Goal: Navigation & Orientation: Find specific page/section

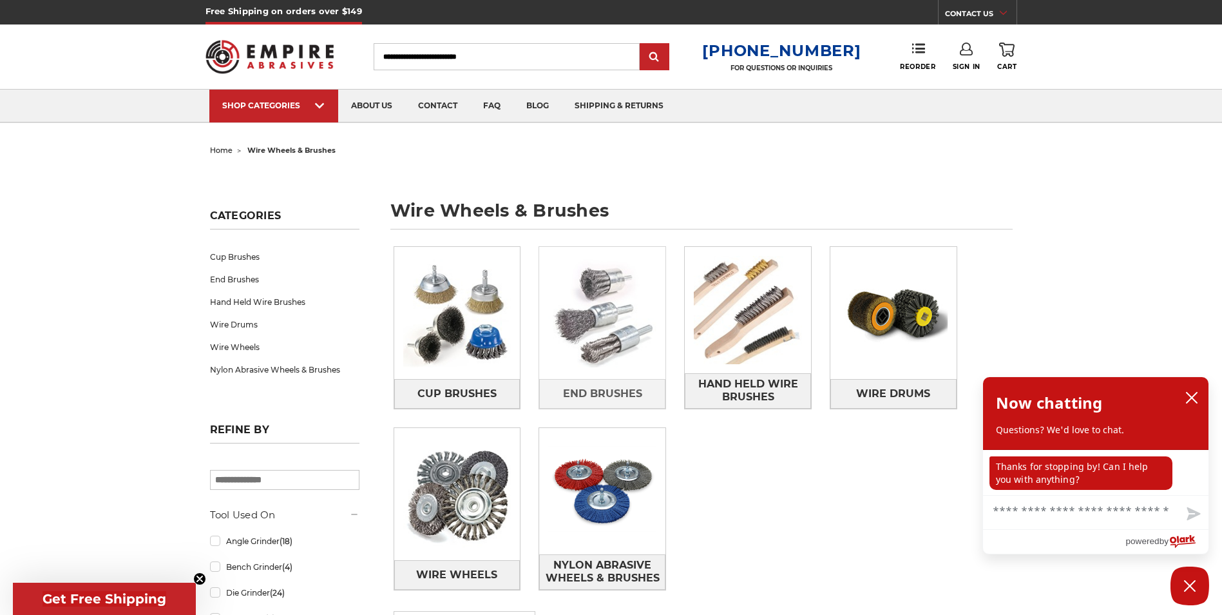
click at [573, 324] on img at bounding box center [602, 313] width 126 height 126
click at [585, 389] on span "End Brushes" at bounding box center [602, 394] width 79 height 22
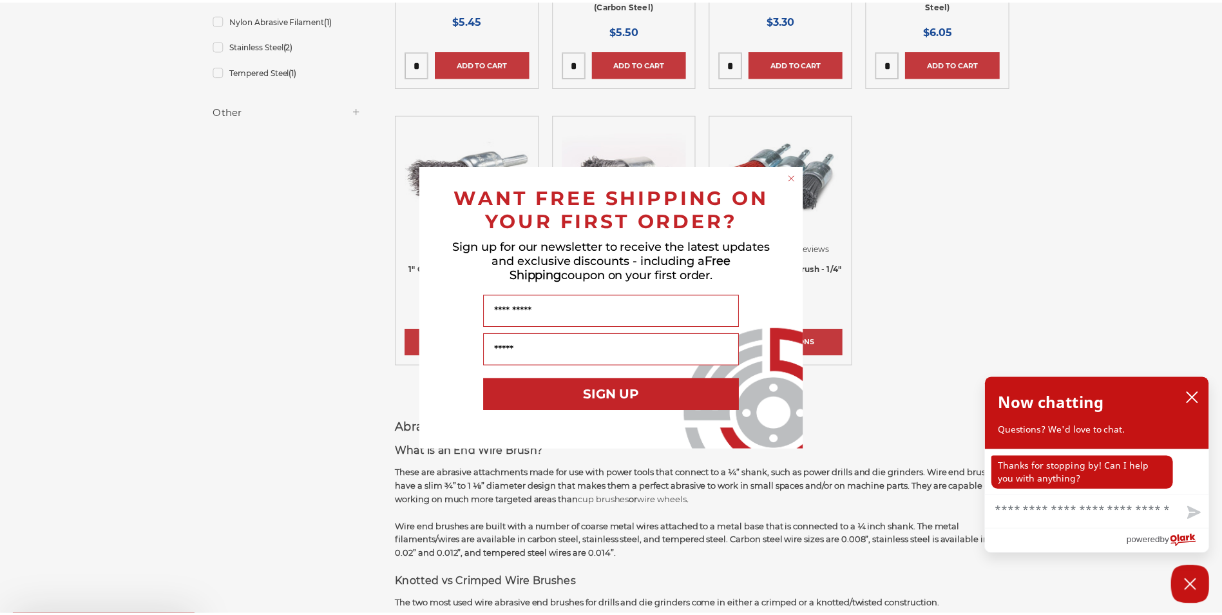
scroll to position [451, 0]
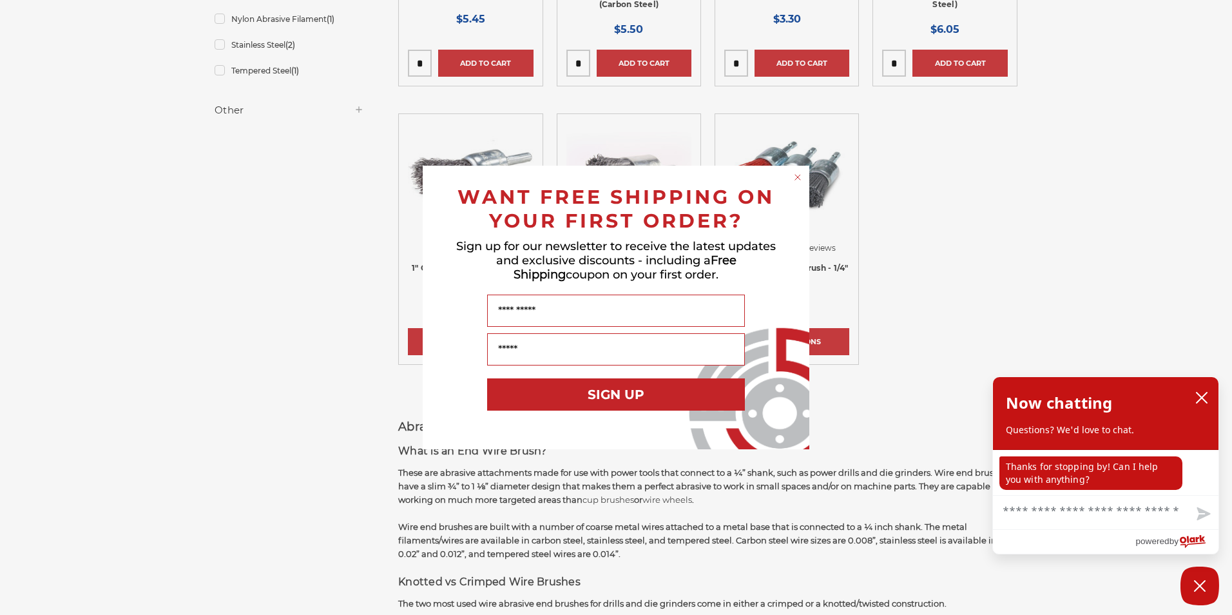
click at [796, 173] on circle "Close dialog" at bounding box center [798, 177] width 12 height 12
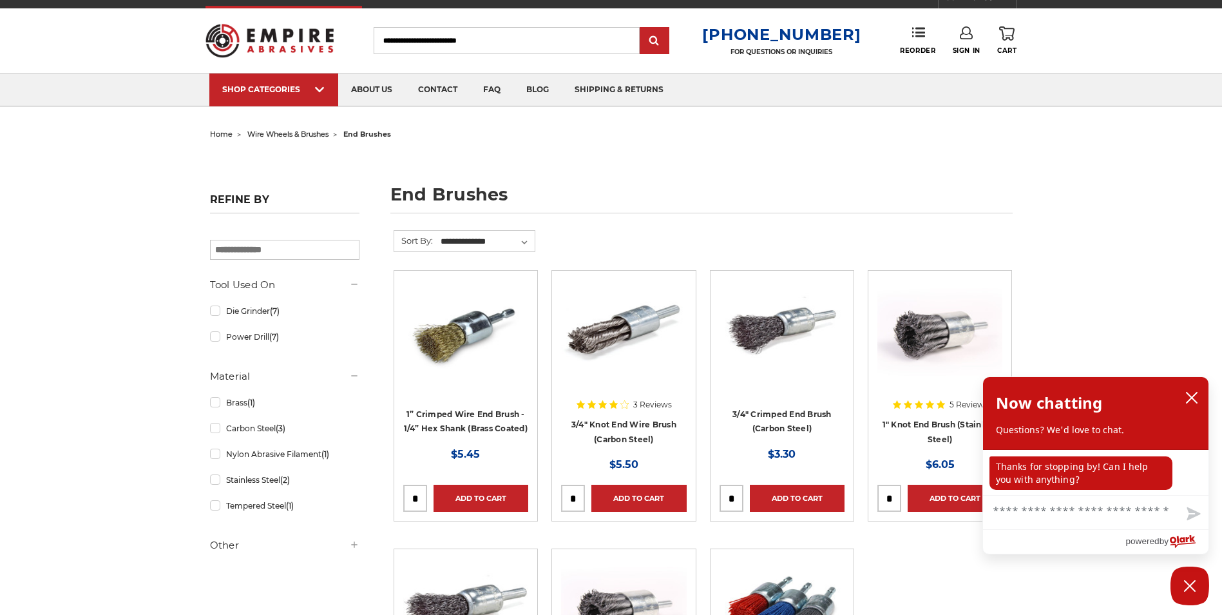
scroll to position [64, 0]
